Goal: Check status: Check status

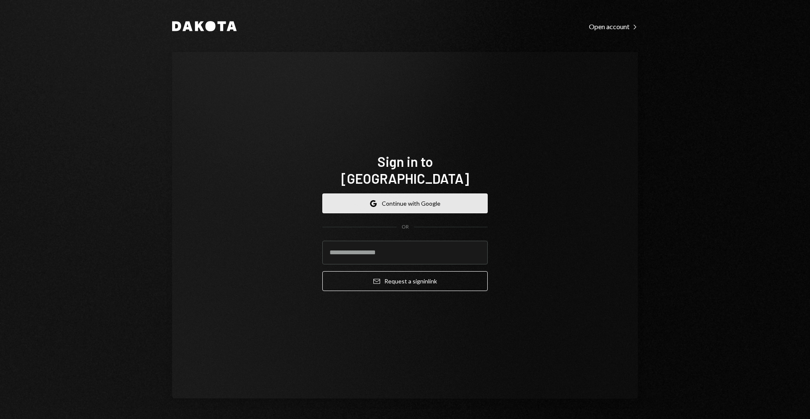
click at [438, 195] on button "Google Continue with Google" at bounding box center [404, 203] width 165 height 20
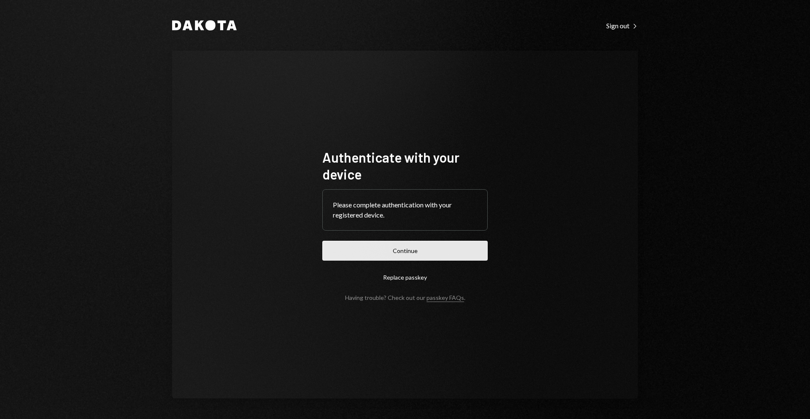
click at [434, 252] on button "Continue" at bounding box center [404, 251] width 165 height 20
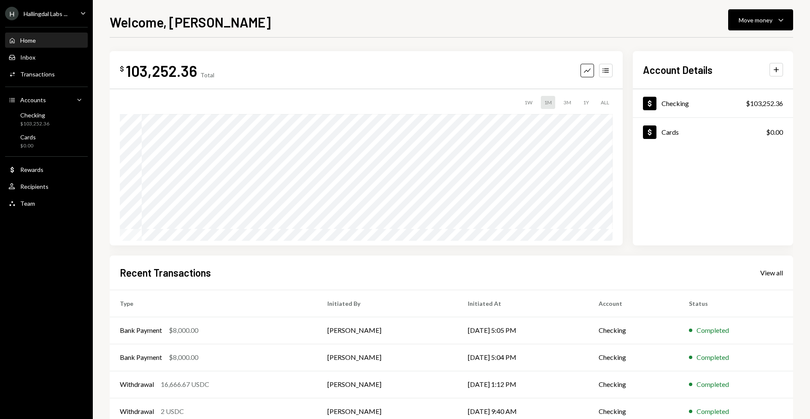
click at [536, 19] on div "Welcome, [PERSON_NAME] Move money Caret Down" at bounding box center [452, 21] width 684 height 19
click at [501, 22] on div "Welcome, [PERSON_NAME] Move money Caret Down" at bounding box center [452, 21] width 684 height 19
click at [500, 19] on div "Welcome, [PERSON_NAME] Move money Caret Down" at bounding box center [452, 21] width 684 height 19
click at [499, 19] on div "Welcome, [PERSON_NAME] Move money Caret Down" at bounding box center [452, 21] width 684 height 19
click at [504, 16] on div "Welcome, [PERSON_NAME] Move money Caret Down" at bounding box center [452, 21] width 684 height 19
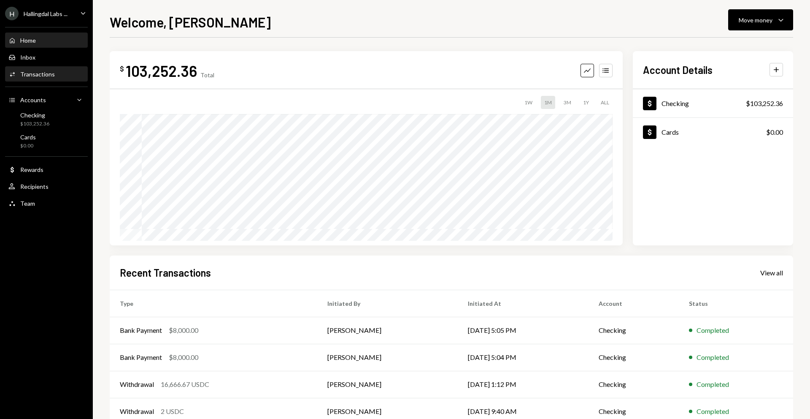
click at [53, 70] on div "Activities Transactions" at bounding box center [46, 74] width 76 height 8
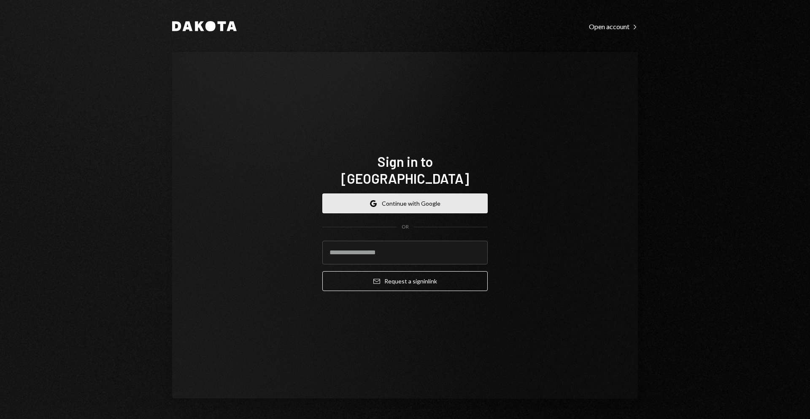
click at [454, 193] on button "Google Continue with Google" at bounding box center [404, 203] width 165 height 20
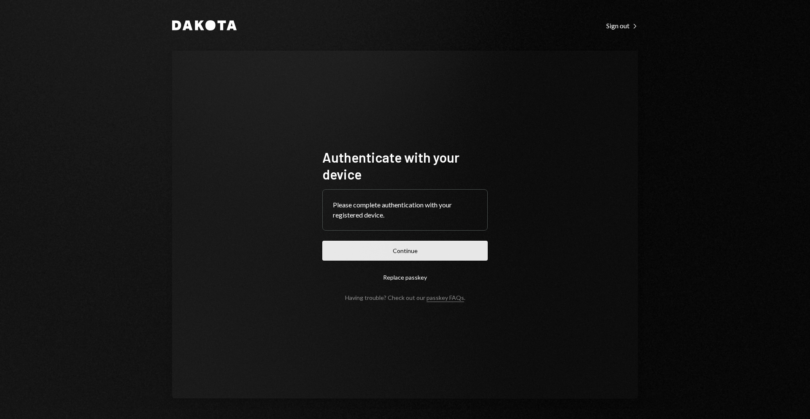
click at [428, 253] on button "Continue" at bounding box center [404, 251] width 165 height 20
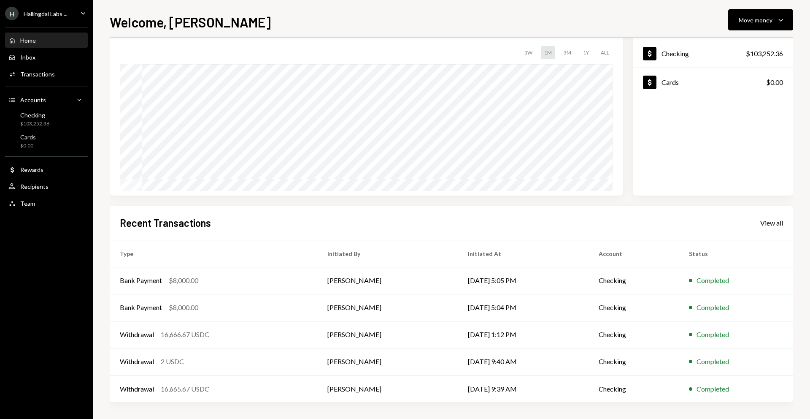
scroll to position [48, 0]
click at [40, 79] on div "Activities Transactions" at bounding box center [46, 74] width 76 height 14
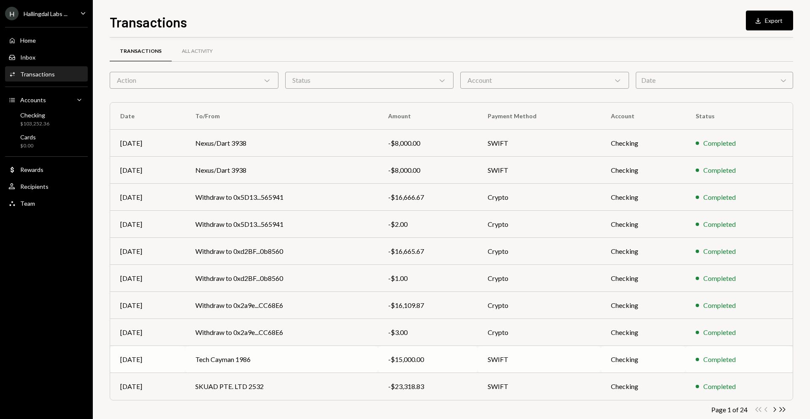
scroll to position [22, 0]
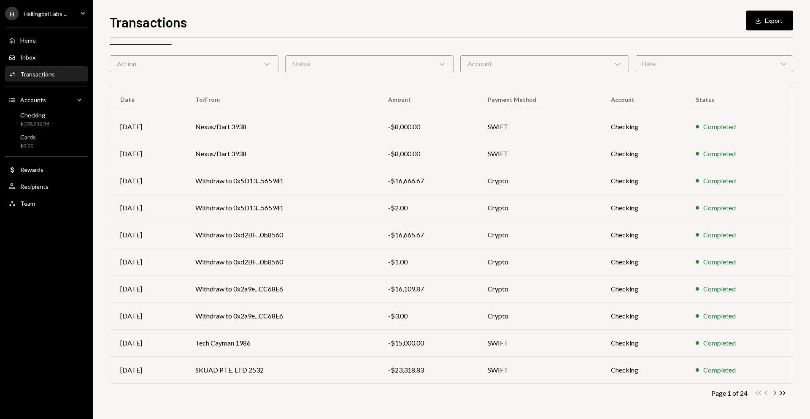
click at [774, 395] on icon "Chevron Right" at bounding box center [775, 393] width 8 height 8
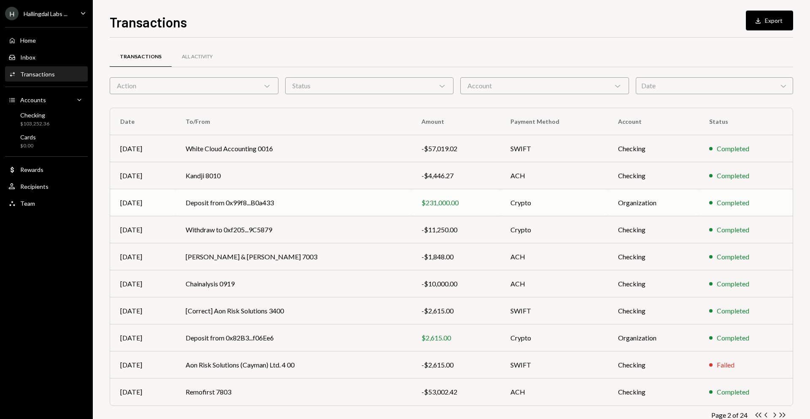
click at [330, 208] on td "Deposit from 0x99f8...B0a433" at bounding box center [294, 202] width 236 height 27
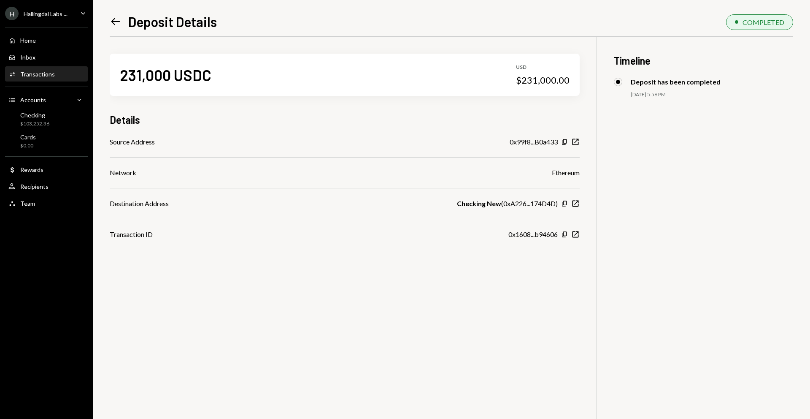
click at [365, 274] on div "231,000 USDC USD $231,000.00 Details Source Address 0x99f8...B0a433 Copy New Wi…" at bounding box center [452, 246] width 684 height 419
click at [363, 273] on div "231,000 USDC USD $231,000.00 Details Source Address 0x99f8...B0a433 Copy New Wi…" at bounding box center [452, 246] width 684 height 419
click at [350, 271] on div "231,000 USDC USD $231,000.00 Details Source Address 0x99f8...B0a433 Copy New Wi…" at bounding box center [452, 246] width 684 height 419
click at [347, 269] on div "231,000 USDC USD $231,000.00 Details Source Address 0x99f8...B0a433 Copy New Wi…" at bounding box center [452, 246] width 684 height 419
click at [345, 268] on div "231,000 USDC USD $231,000.00 Details Source Address 0x99f8...B0a433 Copy New Wi…" at bounding box center [452, 246] width 684 height 419
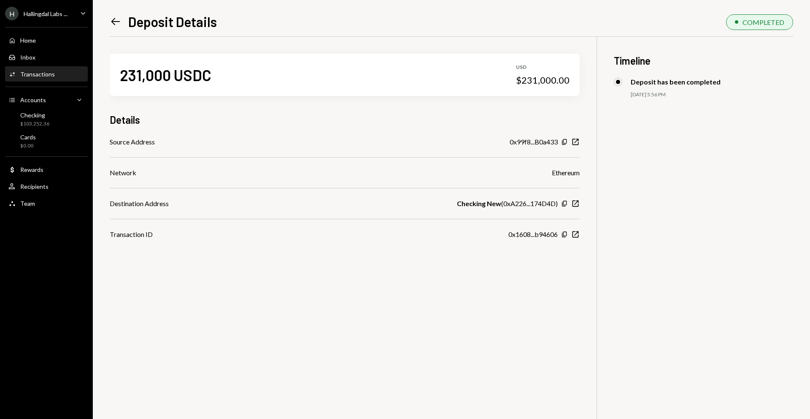
click at [342, 266] on div "231,000 USDC USD $231,000.00 Details Source Address 0x99f8...B0a433 Copy New Wi…" at bounding box center [452, 246] width 684 height 419
click at [342, 265] on div "231,000 USDC USD $231,000.00 Details Source Address 0x99f8...B0a433 Copy New Wi…" at bounding box center [452, 246] width 684 height 419
click at [343, 263] on div "231,000 USDC USD $231,000.00 Details Source Address 0x99f8...B0a433 Copy New Wi…" at bounding box center [452, 246] width 684 height 419
click at [334, 255] on div "231,000 USDC USD $231,000.00 Details Source Address 0x99f8...B0a433 Copy New Wi…" at bounding box center [452, 246] width 684 height 419
click at [325, 269] on div "231,000 USDC USD $231,000.00 Details Source Address 0x99f8...B0a433 Copy New Wi…" at bounding box center [452, 246] width 684 height 419
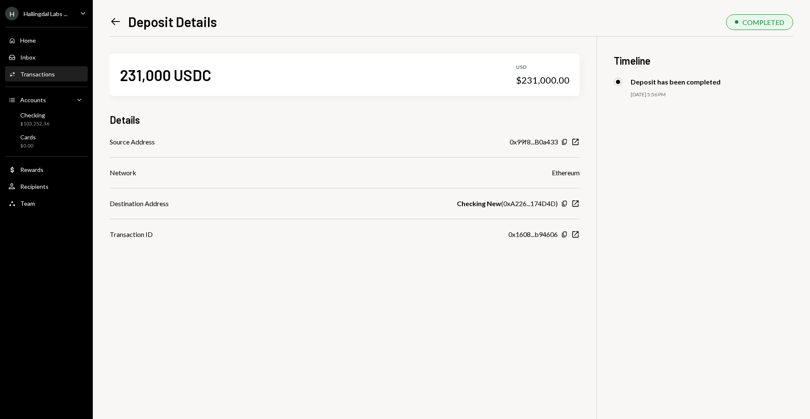
click at [325, 265] on div "231,000 USDC USD $231,000.00 Details Source Address 0x99f8...B0a433 Copy New Wi…" at bounding box center [452, 246] width 684 height 419
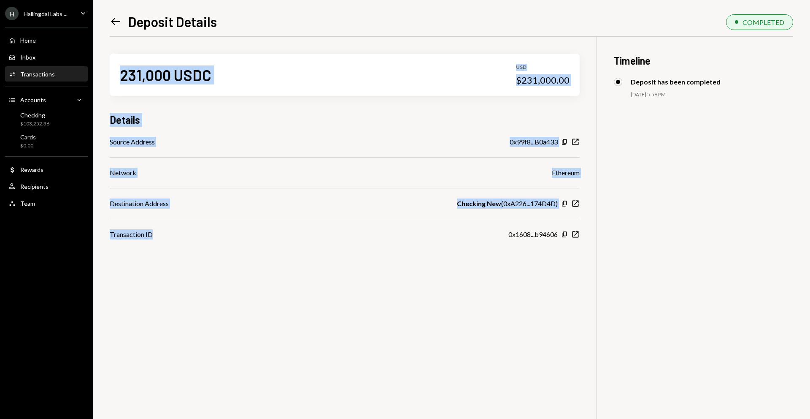
drag, startPoint x: 154, startPoint y: 199, endPoint x: 122, endPoint y: 80, distance: 123.4
click at [122, 80] on div "231,000 USDC USD $231,000.00 Details Source Address 0x99f8...B0a433 Copy New Wi…" at bounding box center [345, 138] width 470 height 203
click at [243, 85] on div "231,000 USDC USD $231,000.00" at bounding box center [345, 75] width 470 height 42
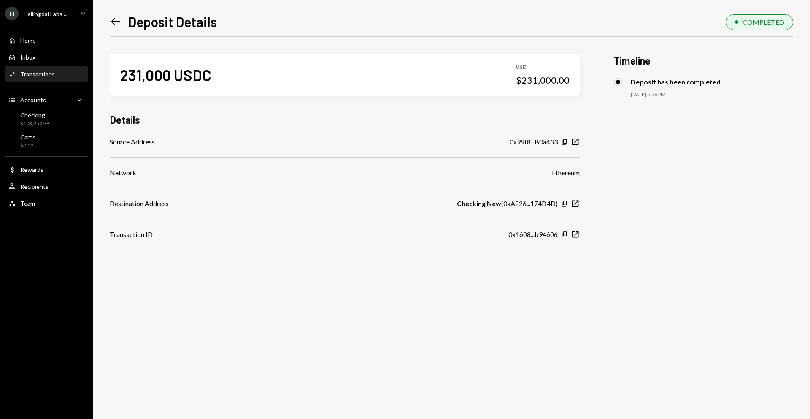
click at [244, 80] on div "231,000 USDC USD $231,000.00" at bounding box center [345, 75] width 470 height 42
click at [203, 77] on div "231,000 USDC" at bounding box center [166, 74] width 92 height 19
click at [249, 78] on div "231,000 USDC USD $231,000.00" at bounding box center [345, 75] width 470 height 42
